Goal: Information Seeking & Learning: Obtain resource

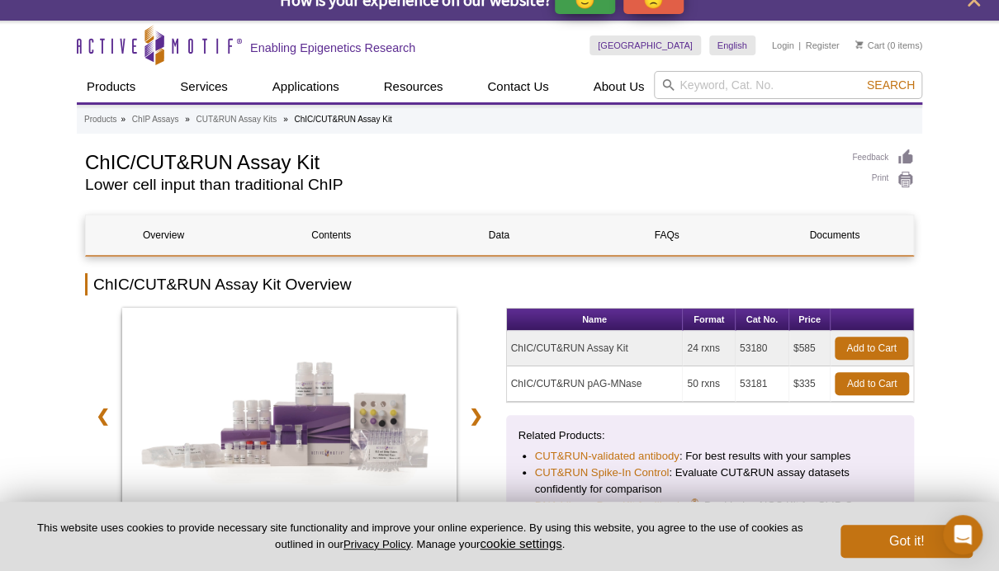
scroll to position [26, 0]
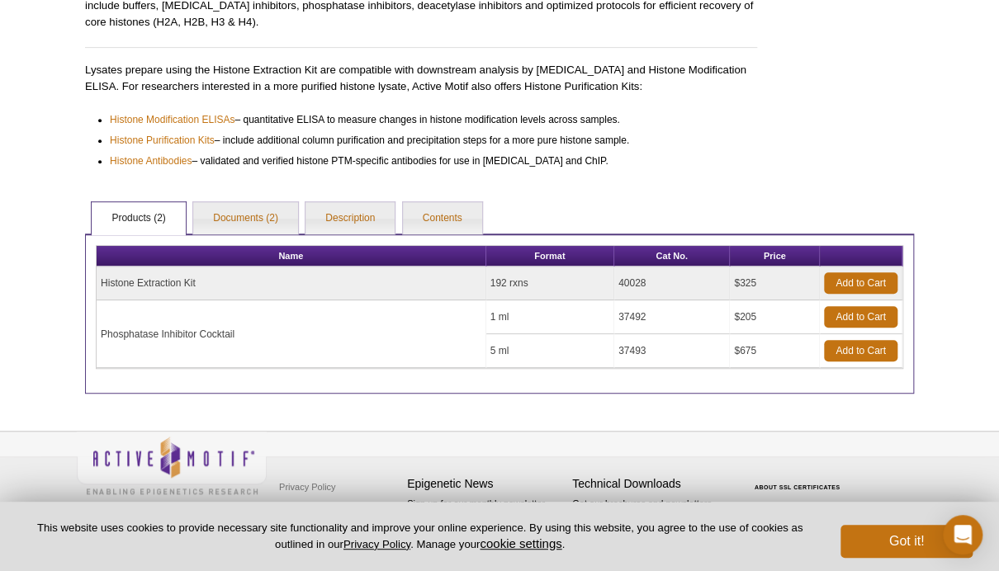
scroll to position [295, 0]
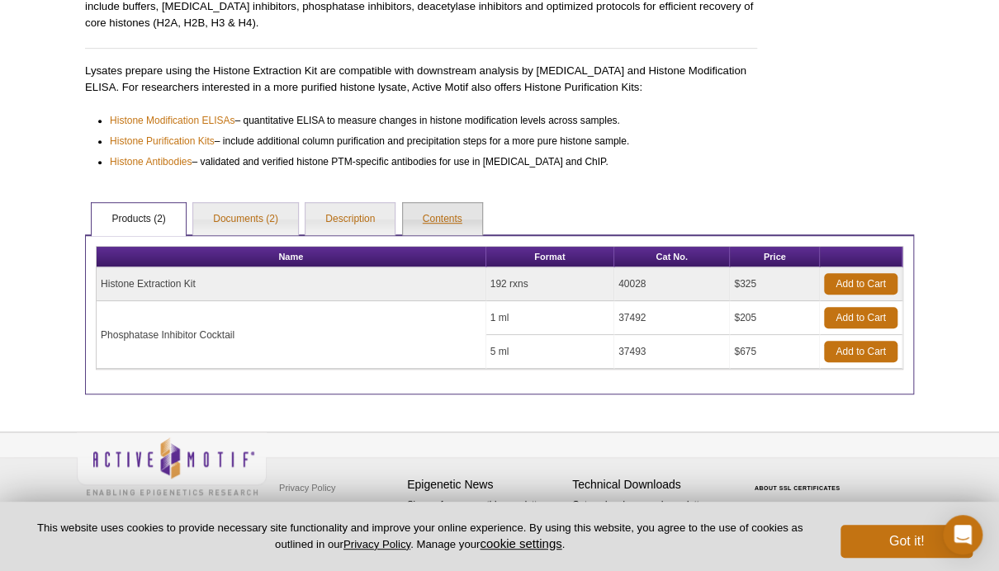
click at [442, 213] on link "Contents" at bounding box center [442, 219] width 79 height 33
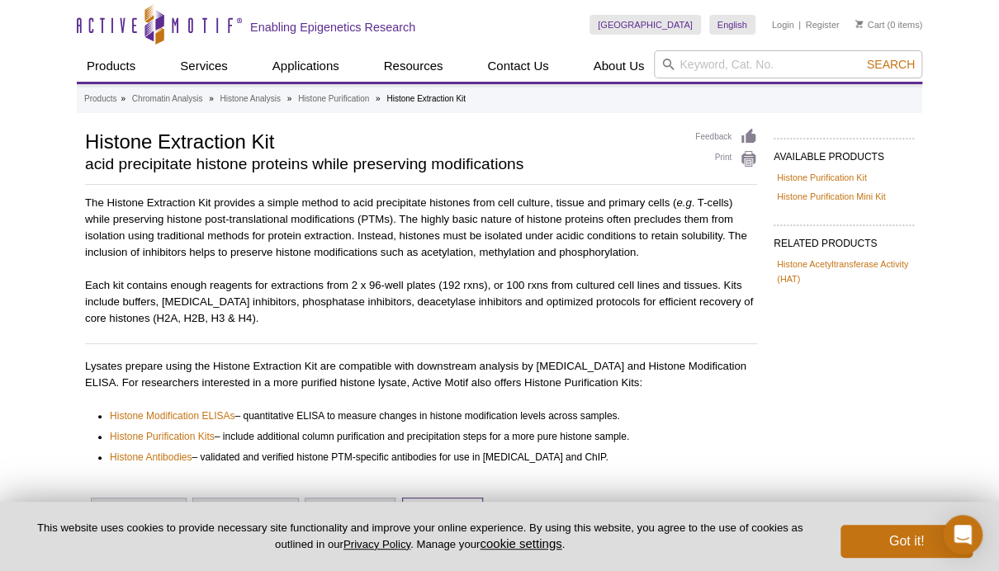
scroll to position [0, 0]
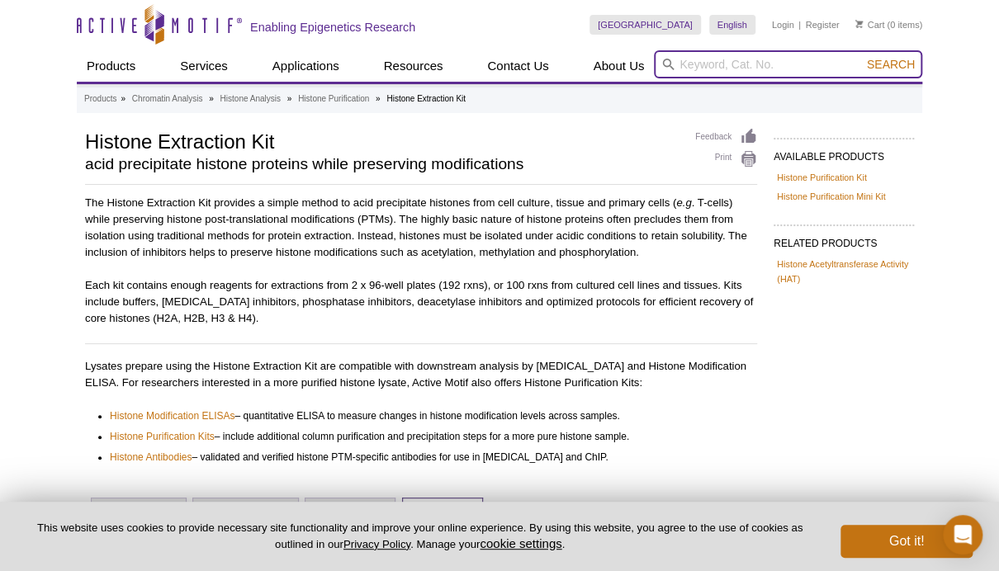
click at [733, 68] on input "search" at bounding box center [788, 64] width 268 height 28
click at [773, 56] on input "search" at bounding box center [788, 64] width 268 height 28
paste input "Part // 102856"
drag, startPoint x: 716, startPoint y: 65, endPoint x: 558, endPoint y: 86, distance: 159.8
click at [561, 84] on header "Active Motif Logo Enabling Epigenetics Research 0 Search Skip to content Active…" at bounding box center [499, 42] width 845 height 84
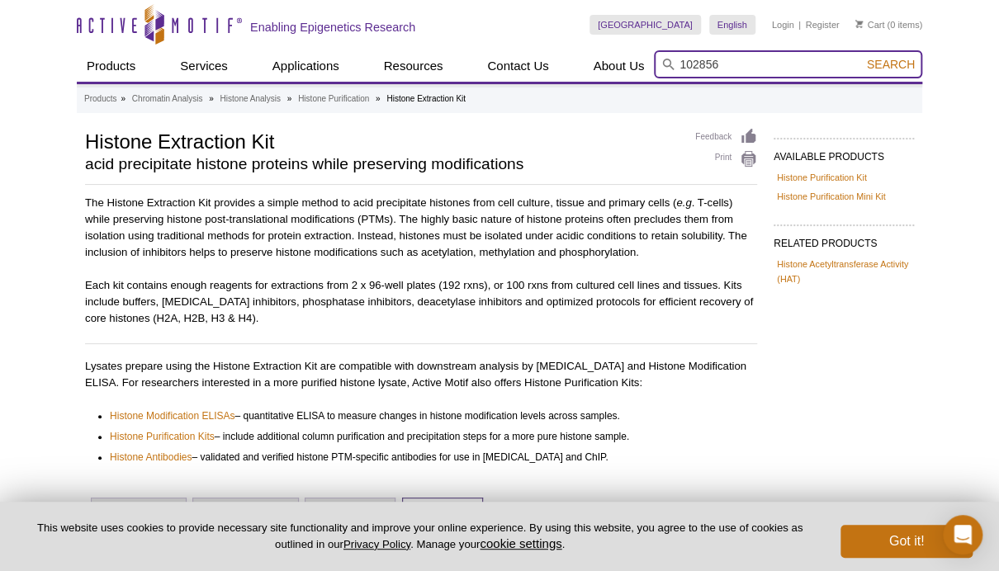
type input "102856"
click at [891, 64] on button "Search" at bounding box center [891, 64] width 58 height 15
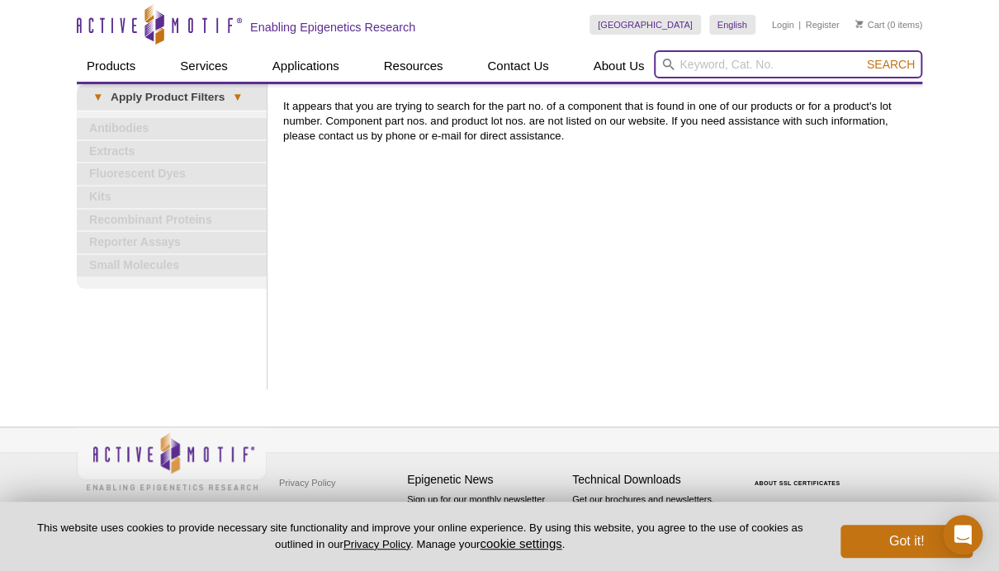
click at [720, 66] on input "search" at bounding box center [788, 64] width 268 height 28
paste input "53109"
type input "53109"
click at [891, 64] on button "Search" at bounding box center [891, 64] width 58 height 15
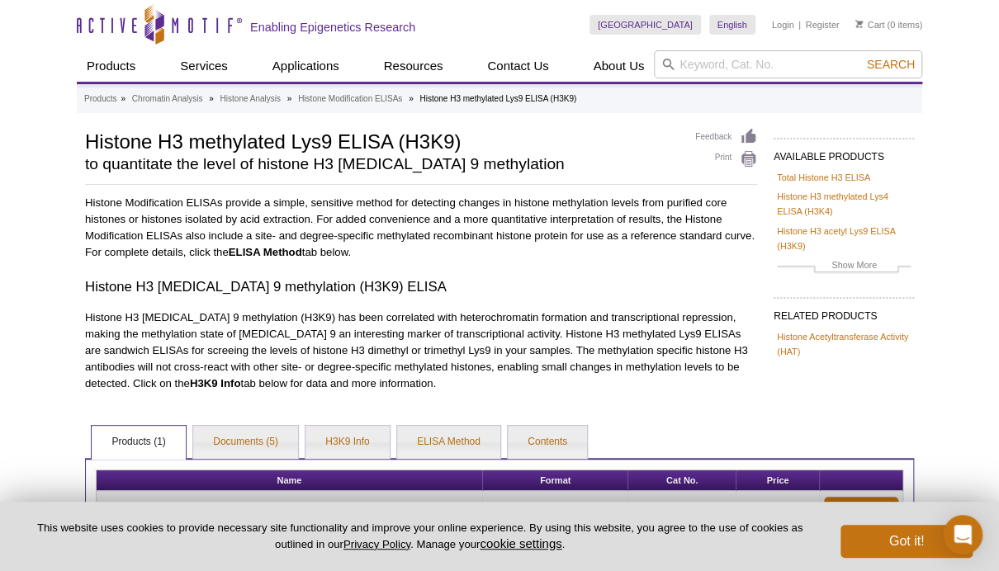
click at [504, 267] on div "Histone Modification ELISAs provide a simple, sensitive method for detecting ch…" at bounding box center [421, 293] width 672 height 197
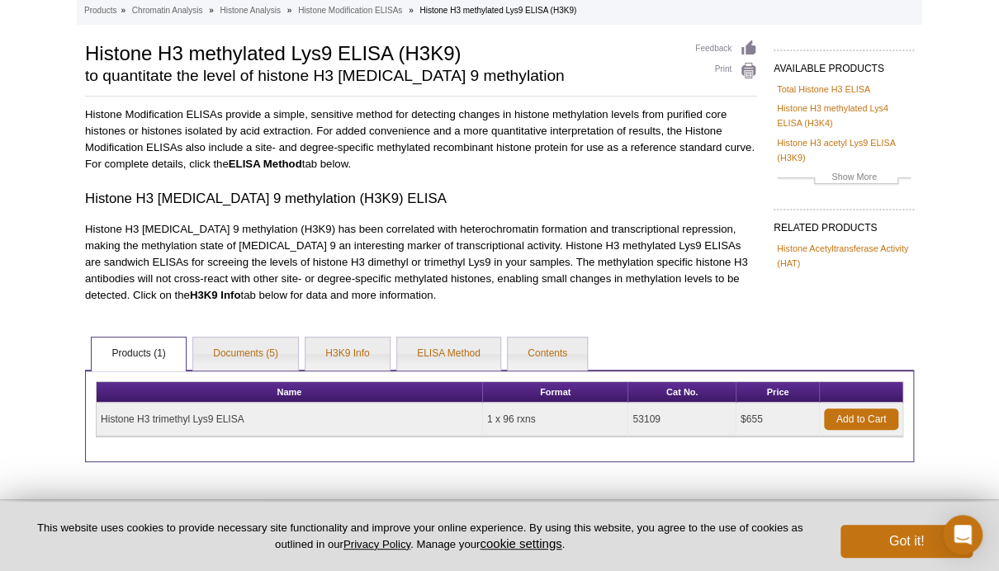
scroll to position [89, 0]
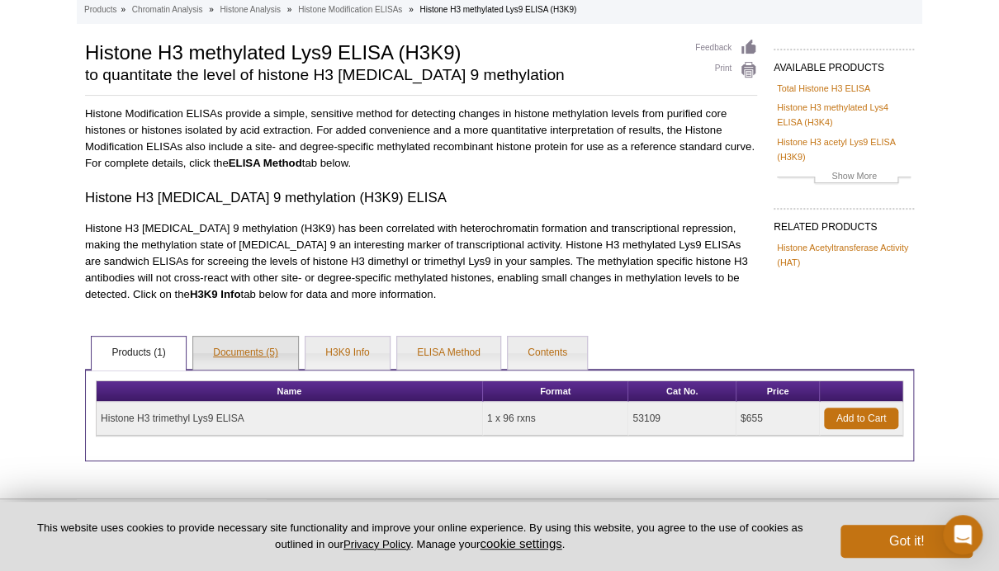
click at [250, 360] on link "Documents (5)" at bounding box center [245, 353] width 105 height 33
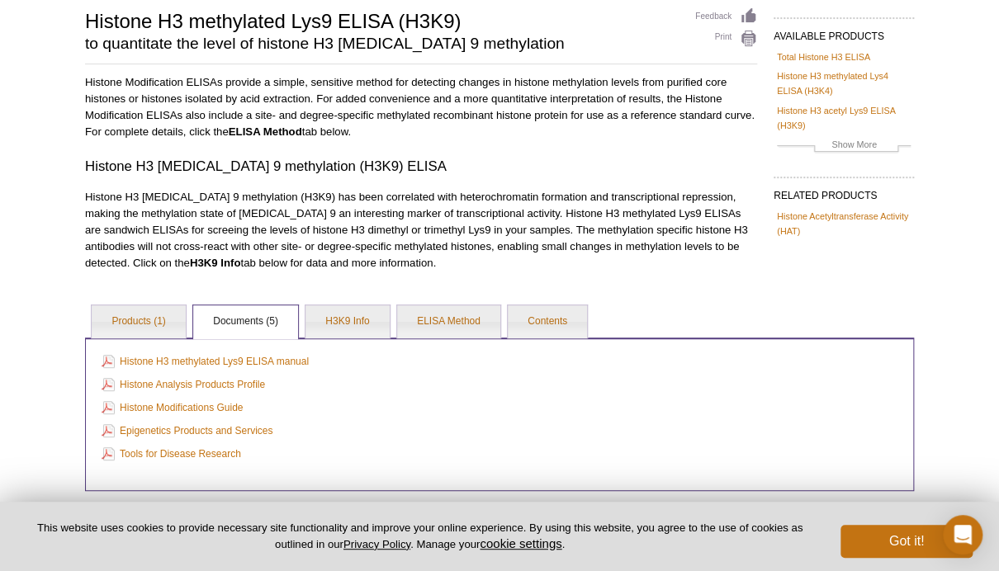
scroll to position [129, 0]
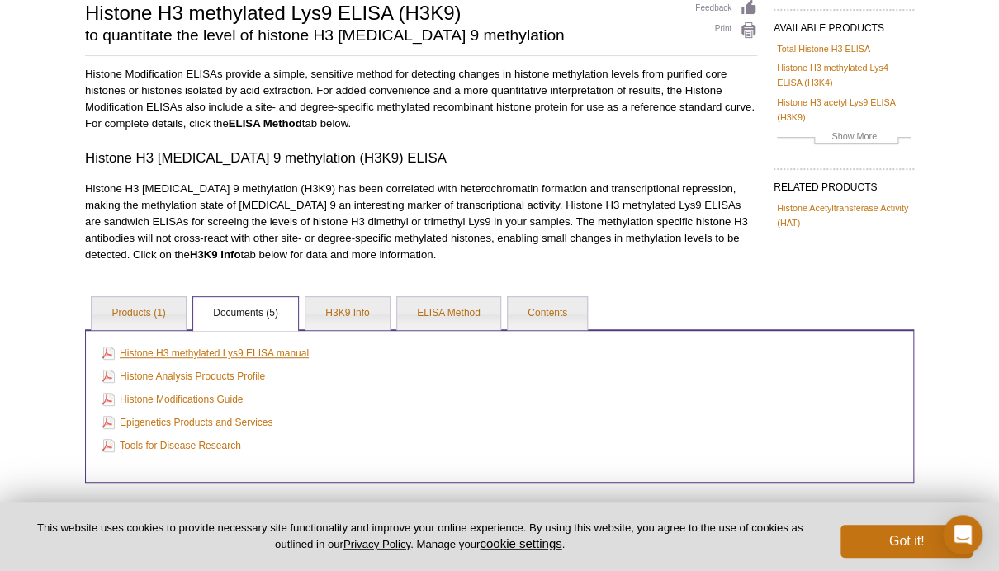
click at [267, 347] on link "Histone H3 methylated Lys9 ELISA manual" at bounding box center [205, 353] width 207 height 18
